Goal: Information Seeking & Learning: Learn about a topic

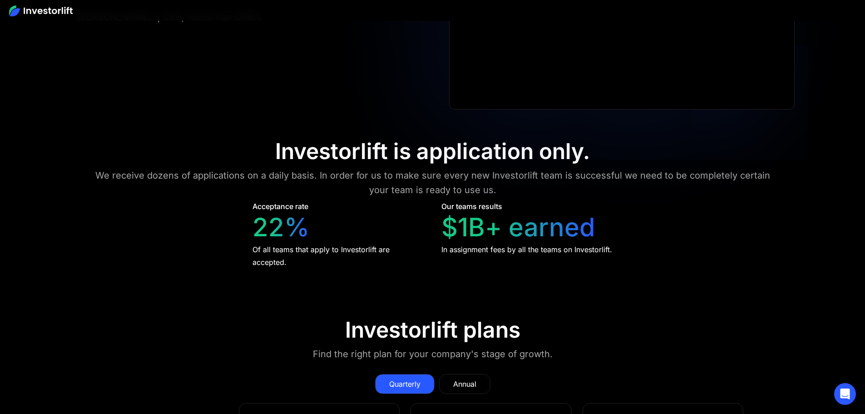
scroll to position [4178, 0]
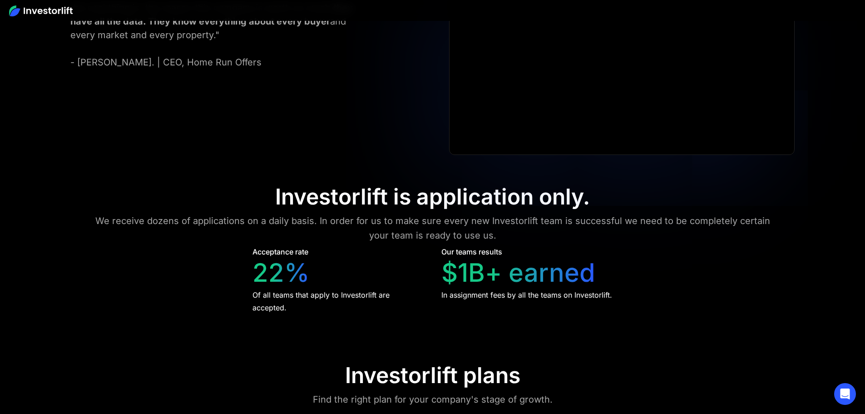
drag, startPoint x: 471, startPoint y: 212, endPoint x: 518, endPoint y: 213, distance: 47.7
drag, startPoint x: 466, startPoint y: 213, endPoint x: 521, endPoint y: 211, distance: 55.9
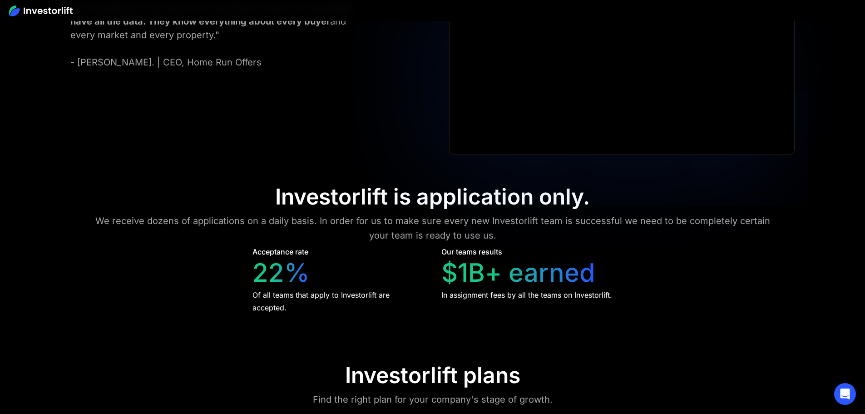
drag, startPoint x: 470, startPoint y: 210, endPoint x: 514, endPoint y: 213, distance: 44.6
drag, startPoint x: 466, startPoint y: 213, endPoint x: 525, endPoint y: 212, distance: 59.1
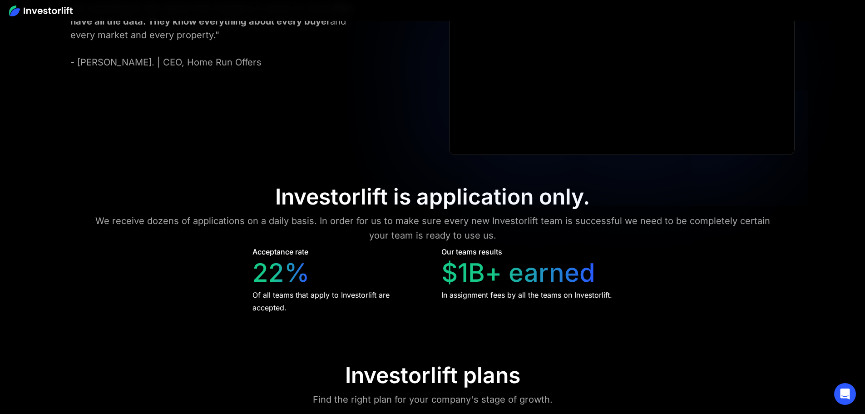
drag, startPoint x: 463, startPoint y: 211, endPoint x: 519, endPoint y: 211, distance: 56.3
